Goal: Information Seeking & Learning: Learn about a topic

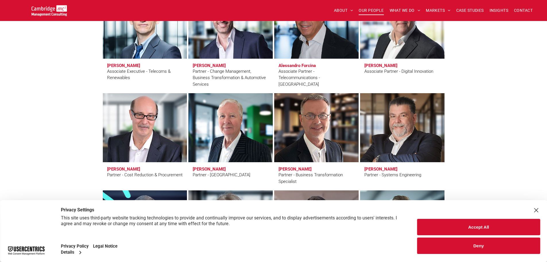
scroll to position [1321, 0]
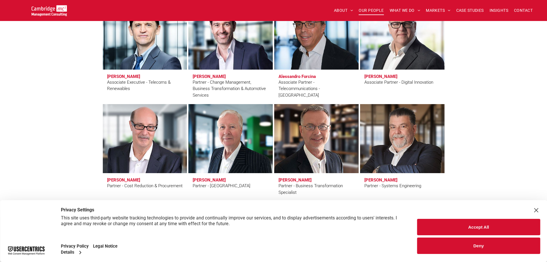
click at [324, 134] on link at bounding box center [316, 138] width 89 height 73
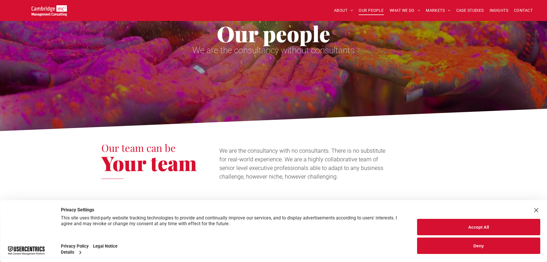
scroll to position [0, 0]
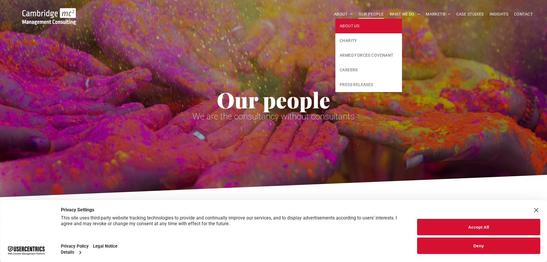
click at [342, 23] on span "ABOUT US" at bounding box center [350, 26] width 20 height 6
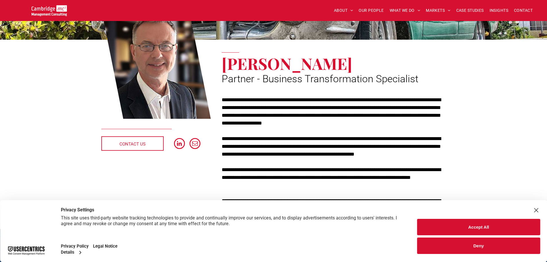
scroll to position [86, 0]
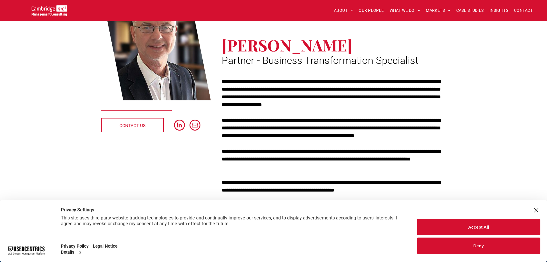
click at [537, 206] on div "Close Layer" at bounding box center [536, 210] width 8 height 8
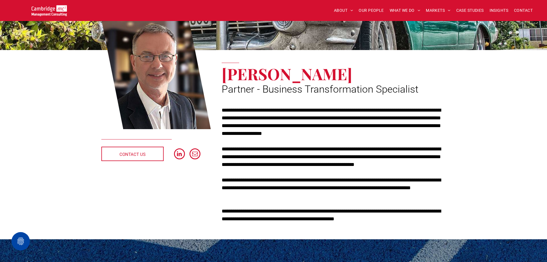
scroll to position [0, 0]
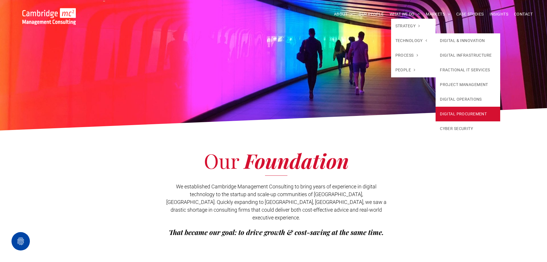
click at [462, 110] on link "DIGITAL PROCUREMENT" at bounding box center [468, 114] width 65 height 15
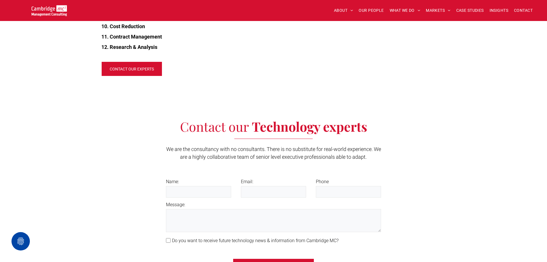
scroll to position [776, 0]
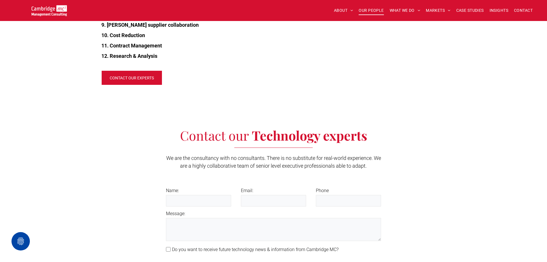
click at [368, 7] on span "OUR PEOPLE" at bounding box center [371, 10] width 25 height 9
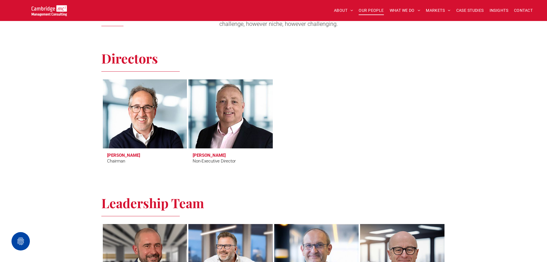
scroll to position [331, 0]
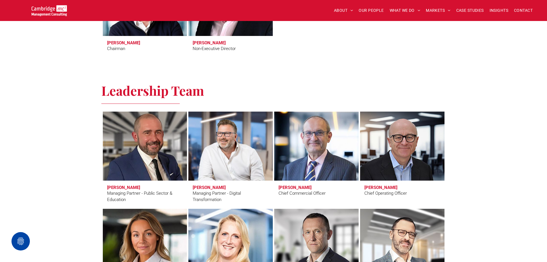
click at [154, 137] on link at bounding box center [144, 145] width 89 height 73
